Goal: Find specific page/section: Find specific page/section

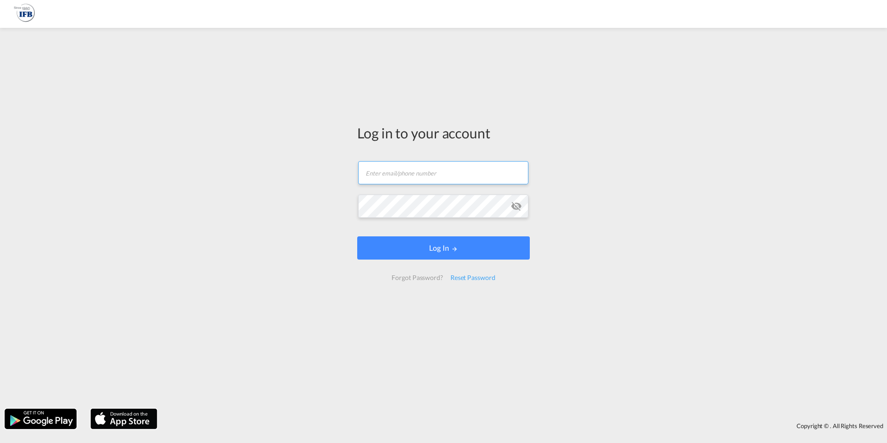
click at [385, 167] on input "text" at bounding box center [443, 172] width 170 height 23
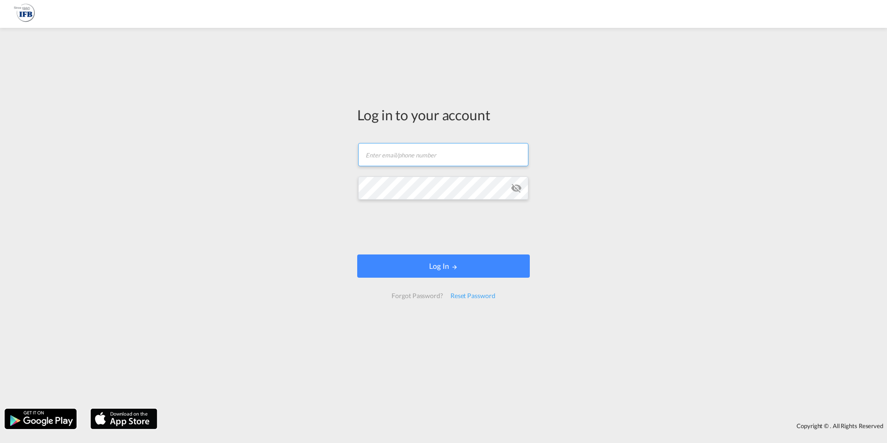
click at [391, 157] on input "text" at bounding box center [443, 154] width 170 height 23
type input "[PERSON_NAME][EMAIL_ADDRESS][PERSON_NAME][DOMAIN_NAME]"
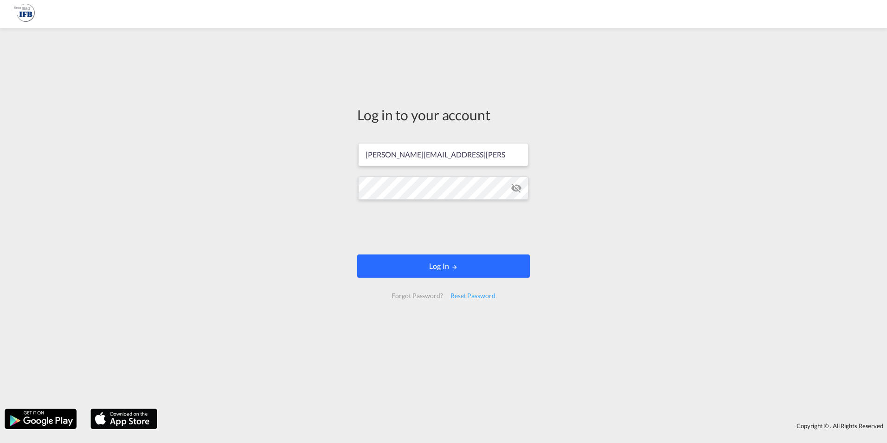
click at [406, 264] on button "Log In" at bounding box center [443, 265] width 173 height 23
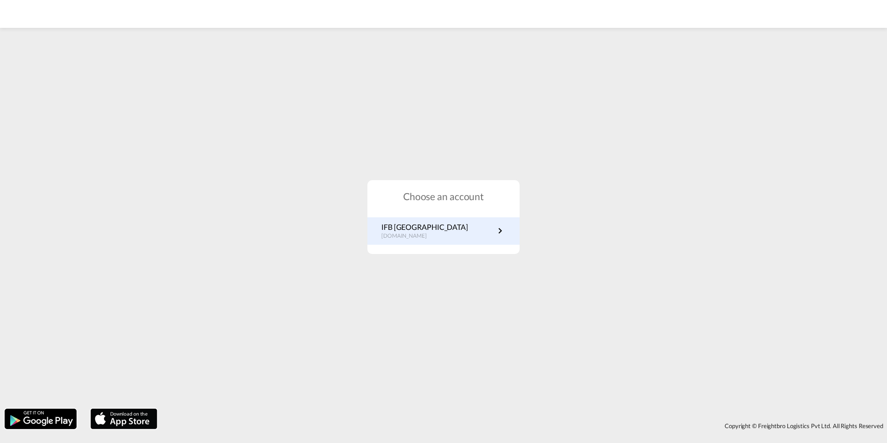
click at [404, 226] on p "IFB [GEOGRAPHIC_DATA]" at bounding box center [424, 227] width 87 height 10
